Goal: Information Seeking & Learning: Learn about a topic

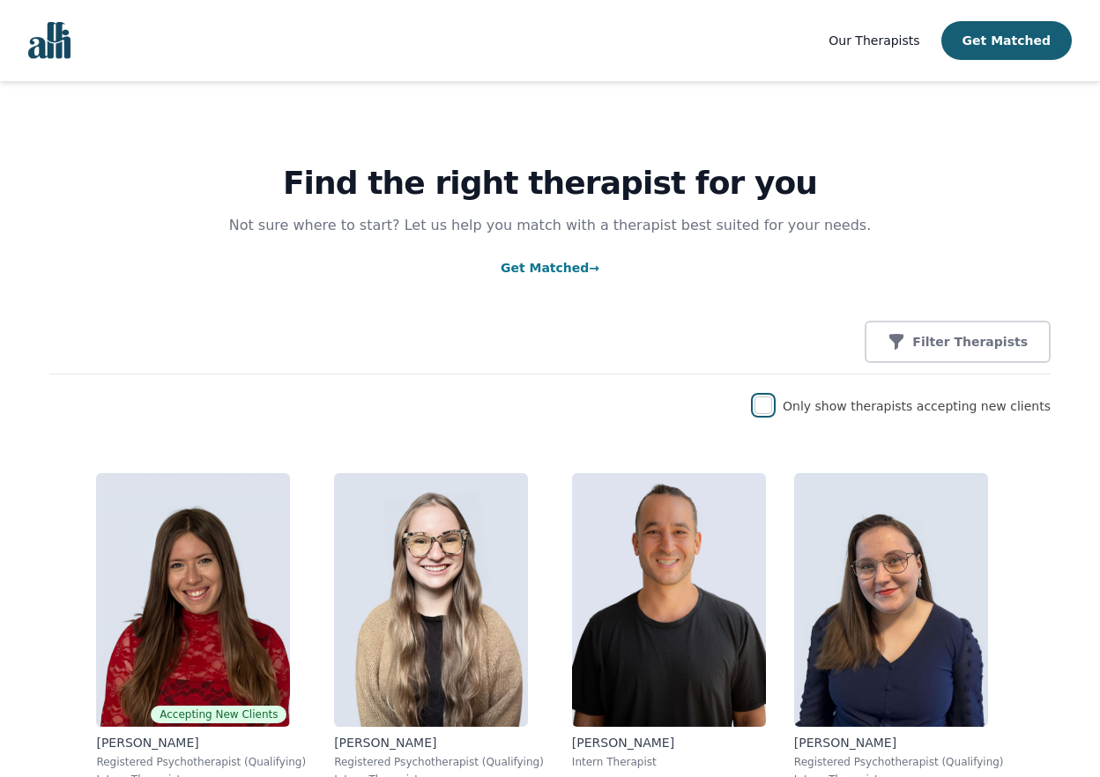
click at [772, 405] on input "checkbox" at bounding box center [763, 406] width 18 height 18
checkbox input "true"
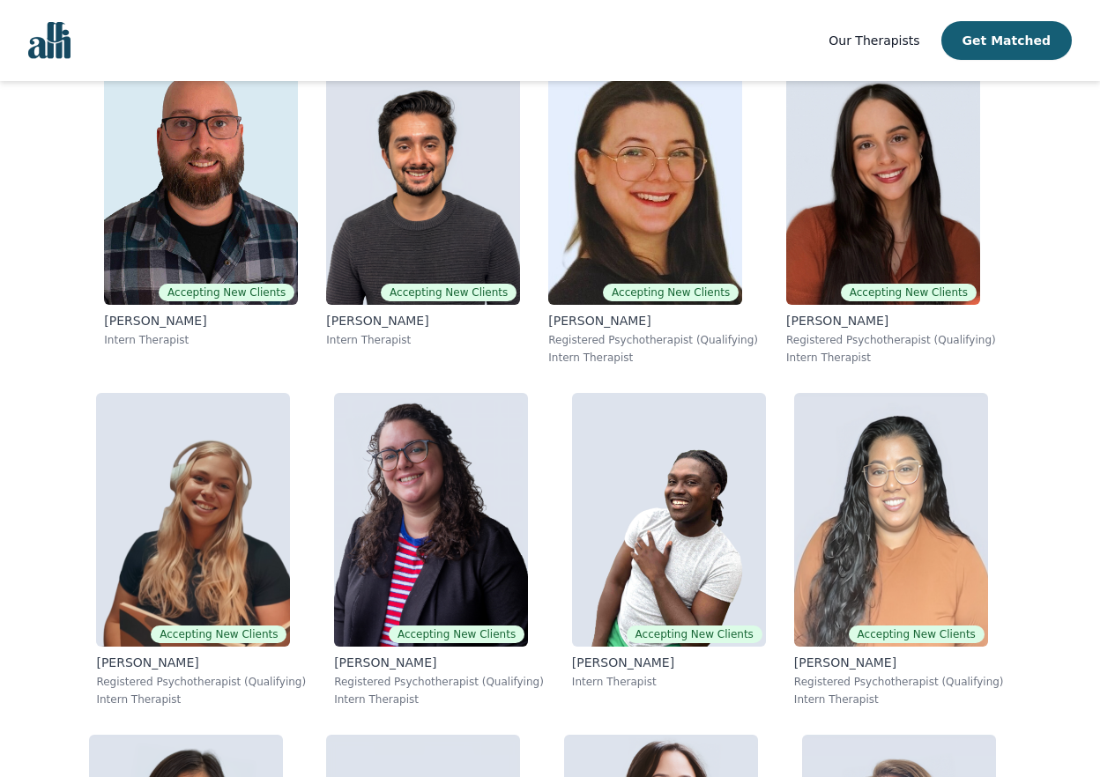
scroll to position [4495, 0]
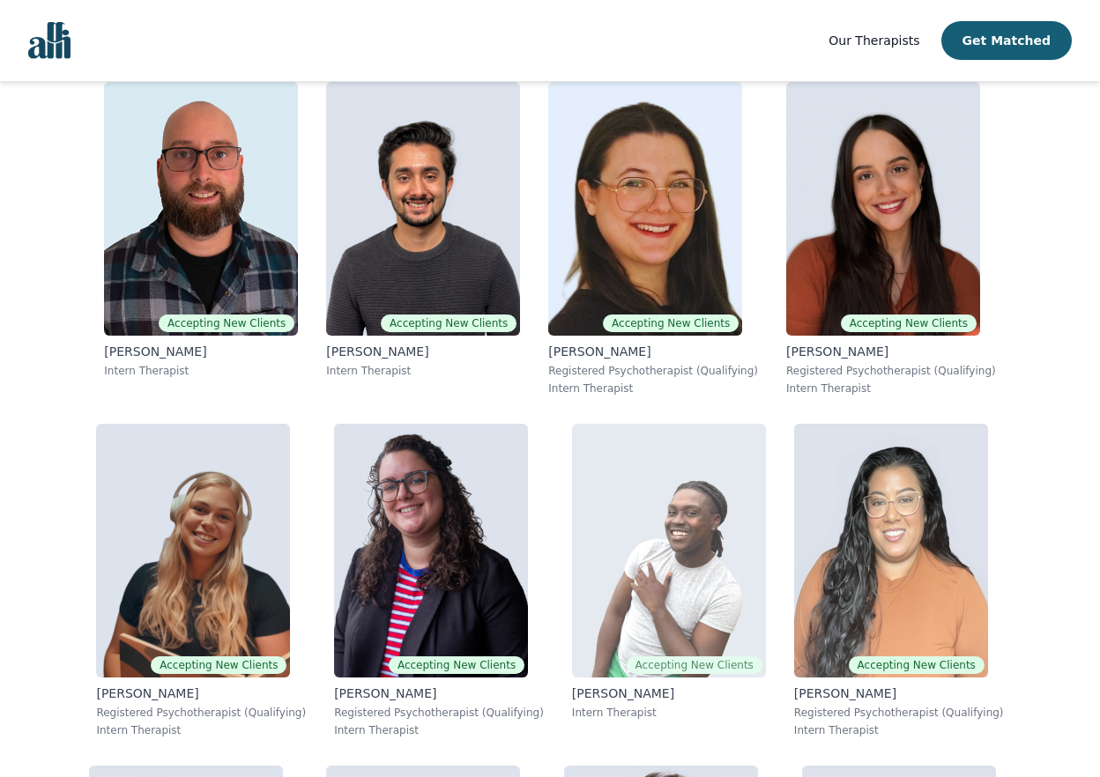
click at [673, 568] on img at bounding box center [669, 551] width 194 height 254
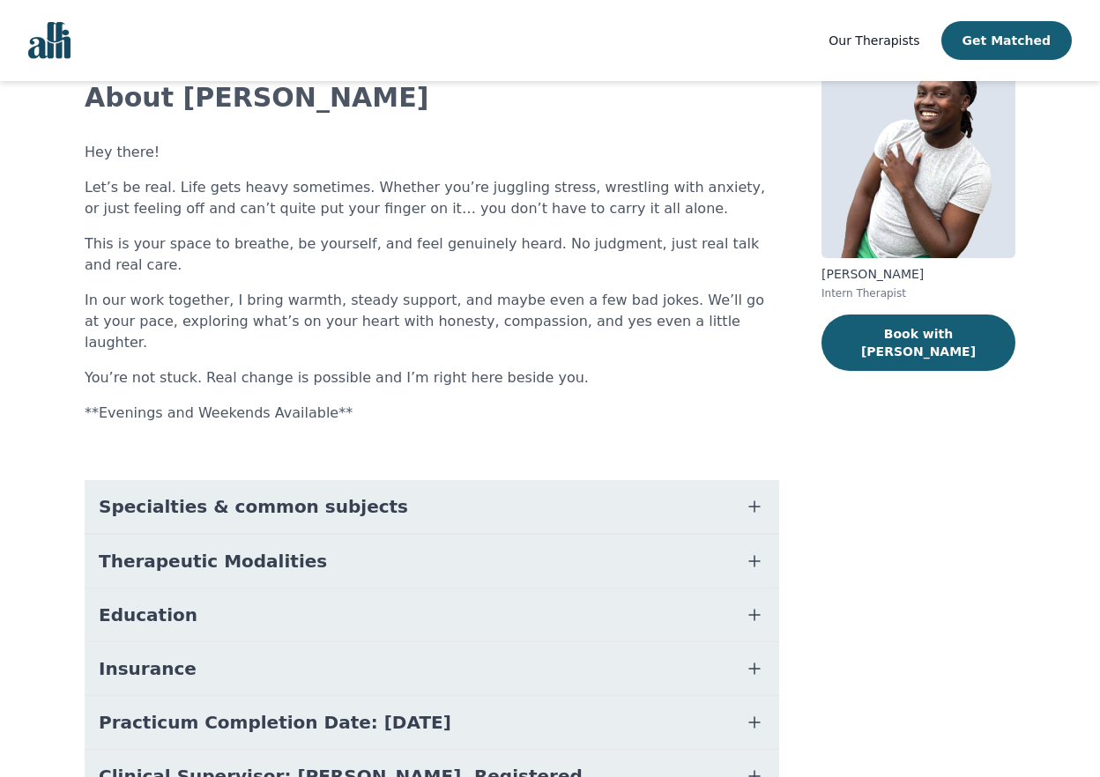
scroll to position [88, 0]
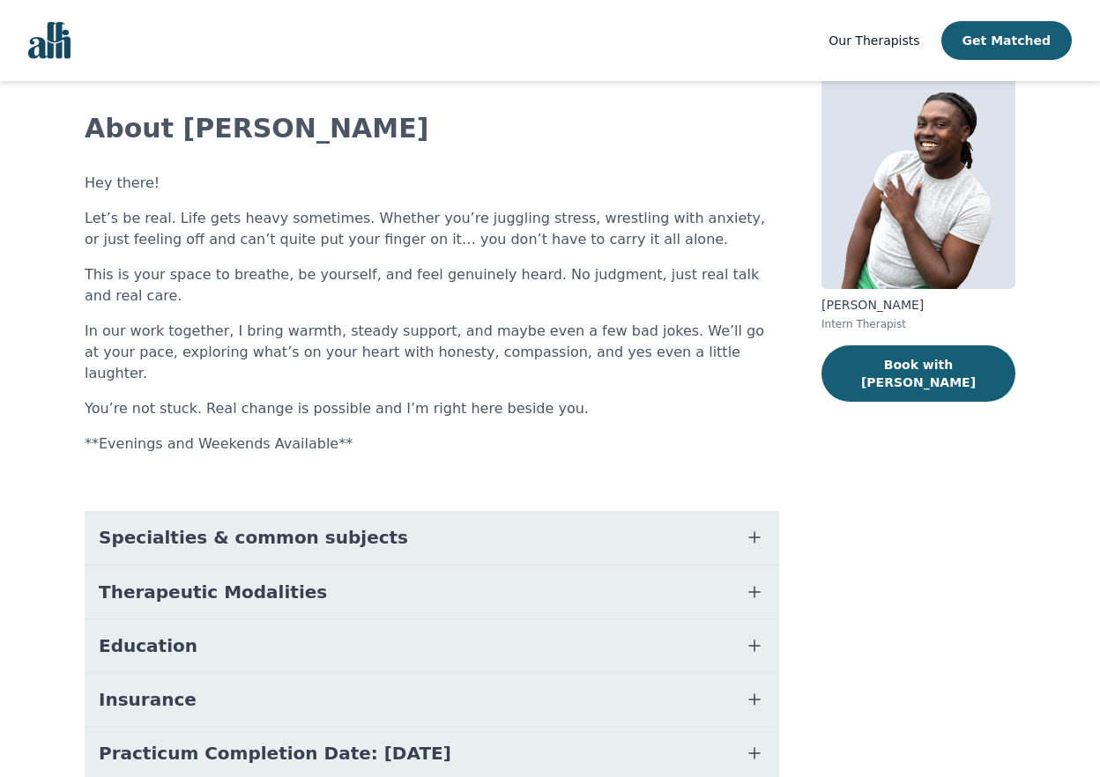
click at [425, 511] on button "Specialties & common subjects" at bounding box center [432, 537] width 694 height 53
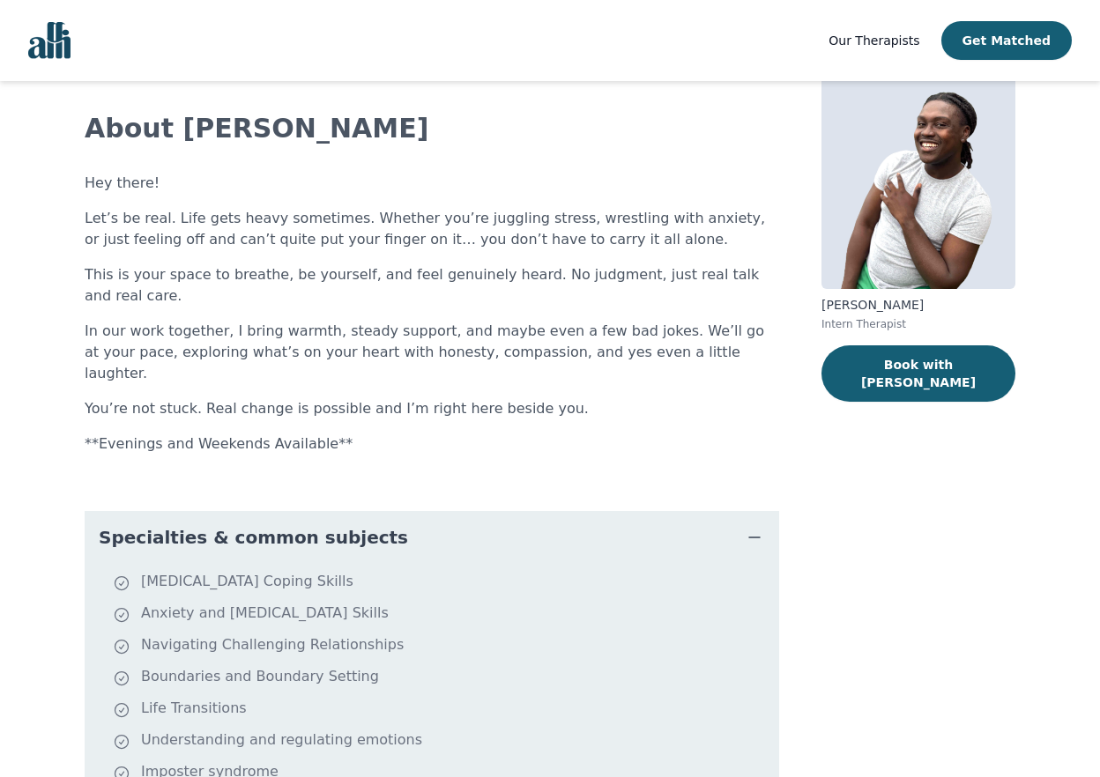
click at [429, 511] on button "Specialties & common subjects" at bounding box center [432, 537] width 694 height 53
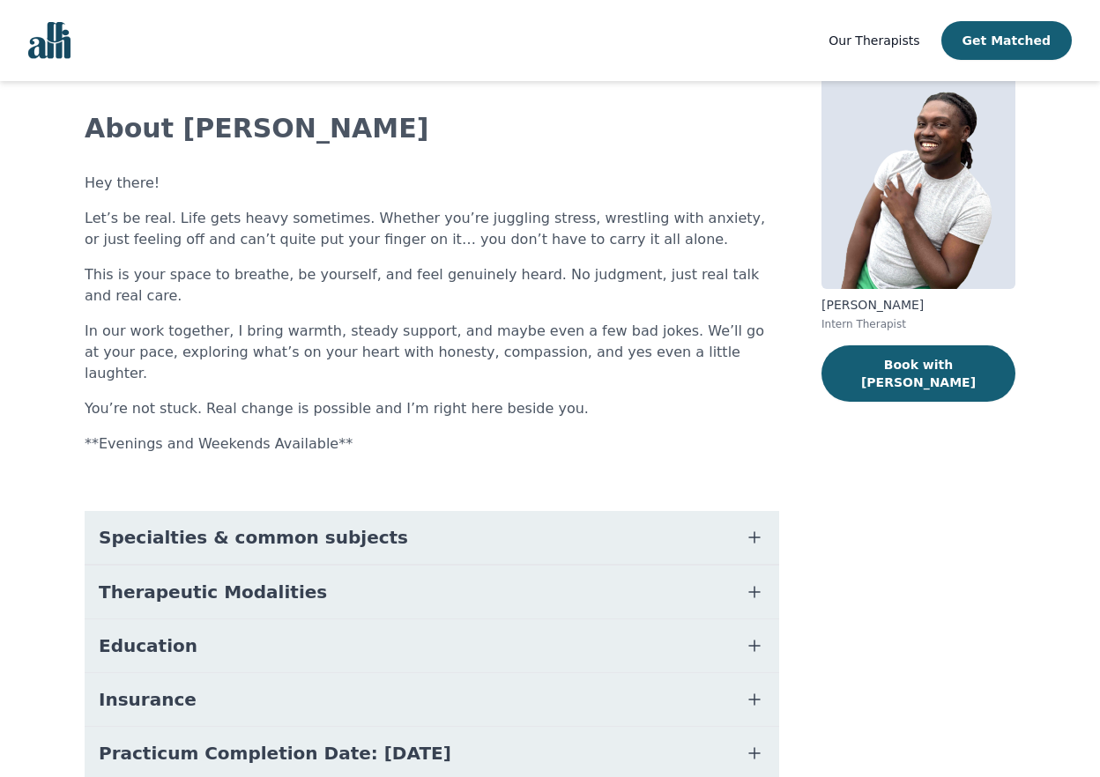
click at [429, 566] on button "Therapeutic Modalities" at bounding box center [432, 592] width 694 height 53
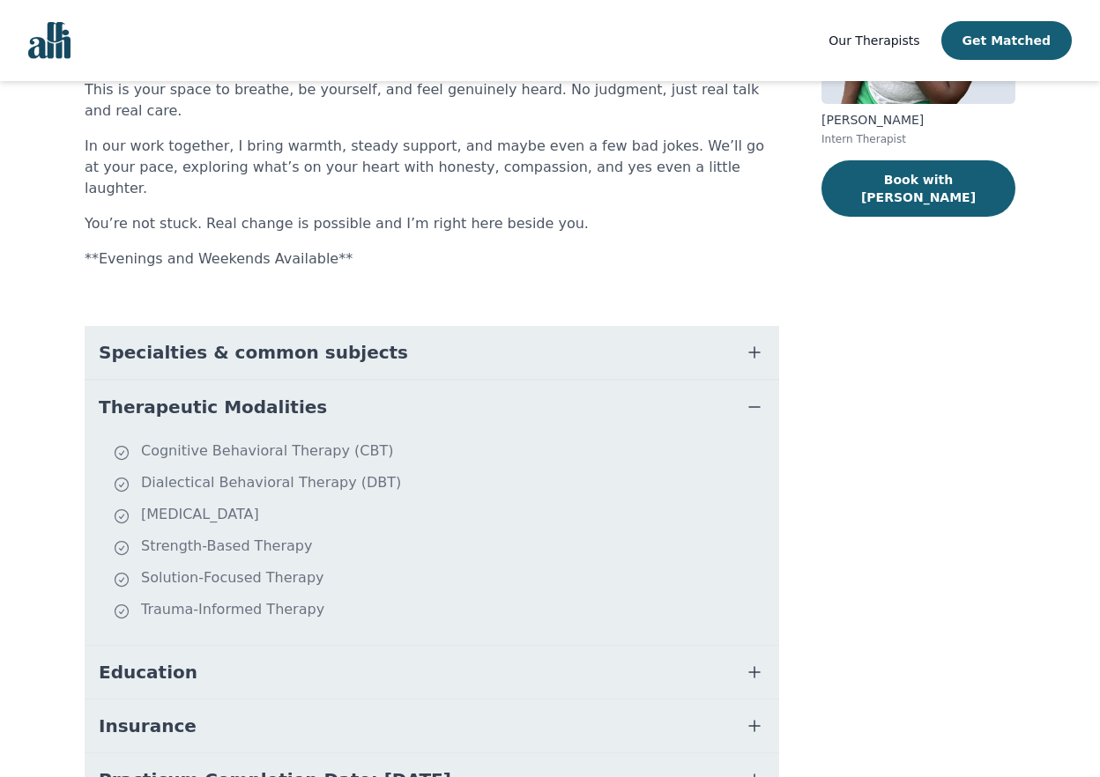
scroll to position [353, 0]
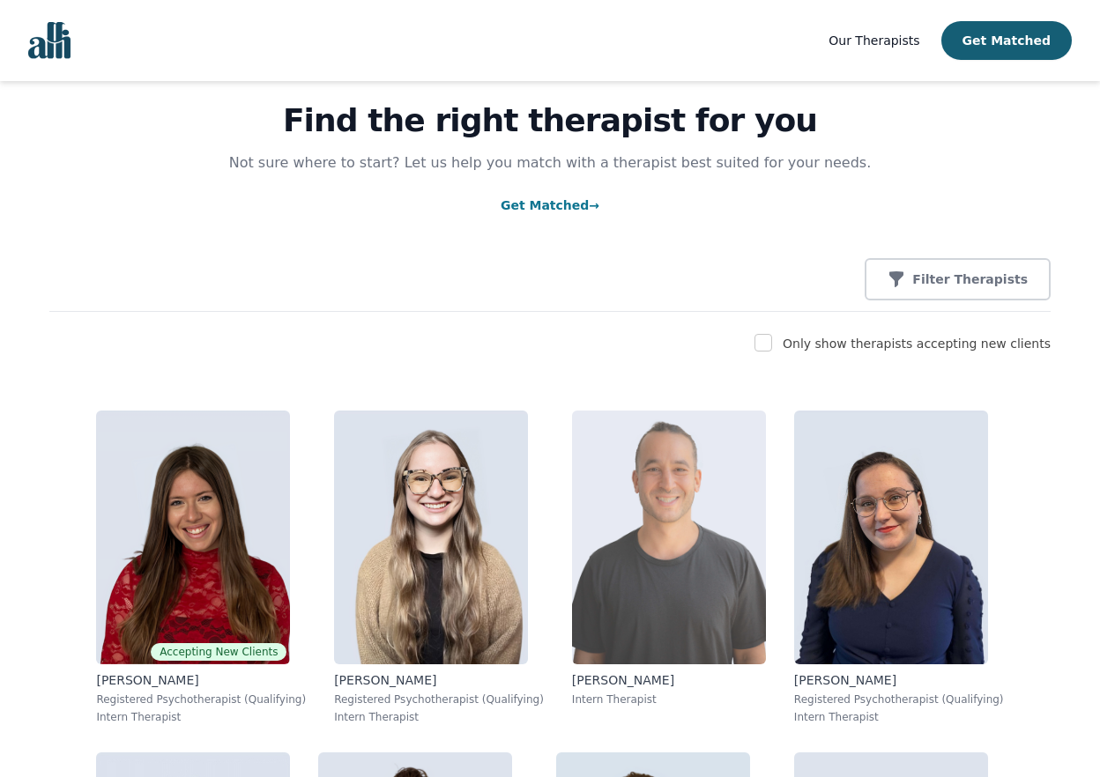
scroll to position [46, 0]
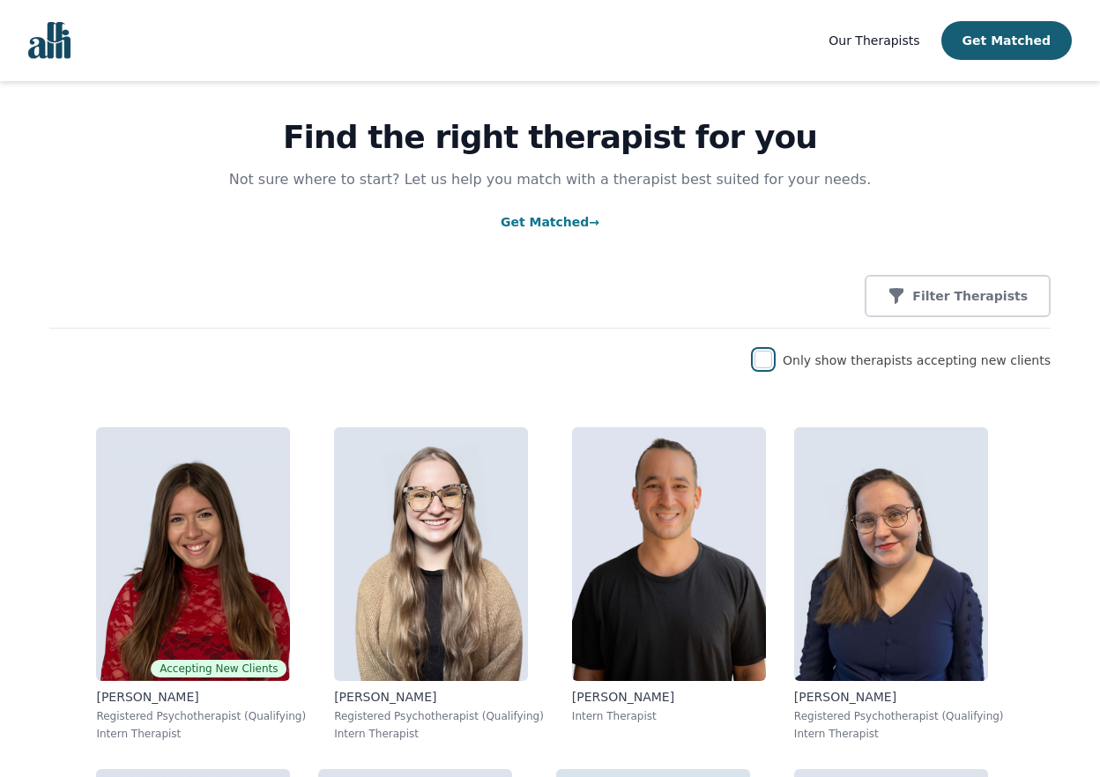
click at [772, 361] on input "checkbox" at bounding box center [763, 360] width 18 height 18
checkbox input "true"
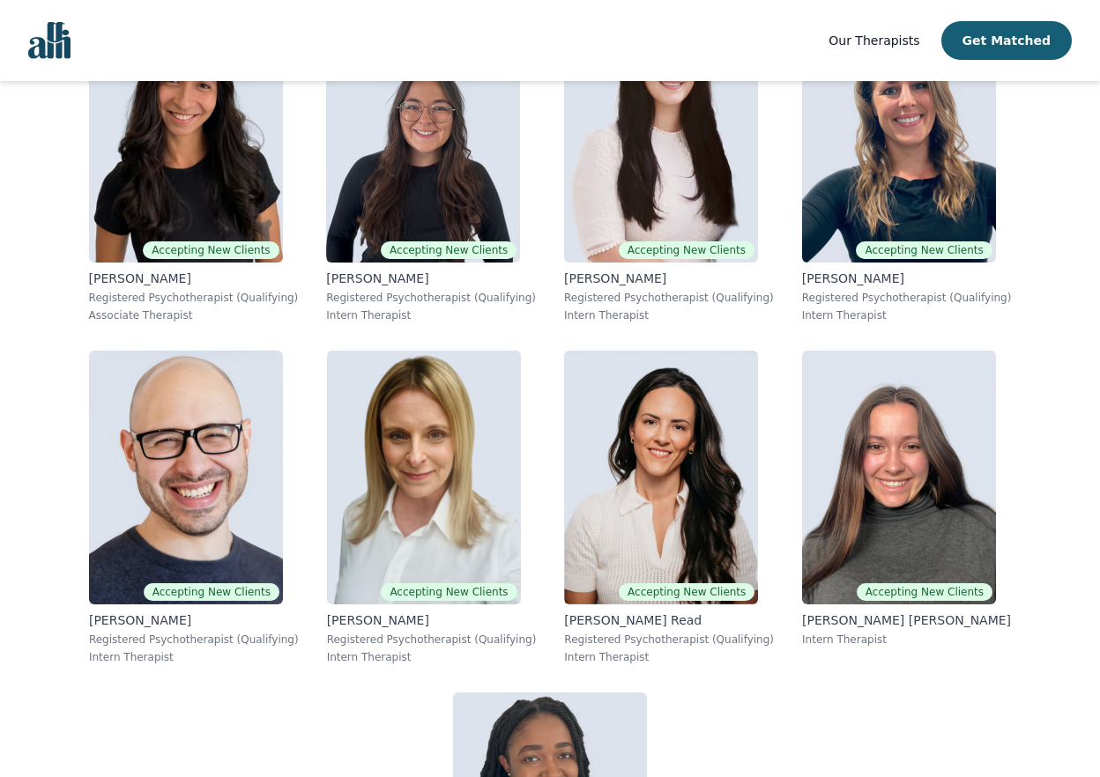
scroll to position [5122, 0]
